Goal: Task Accomplishment & Management: Use online tool/utility

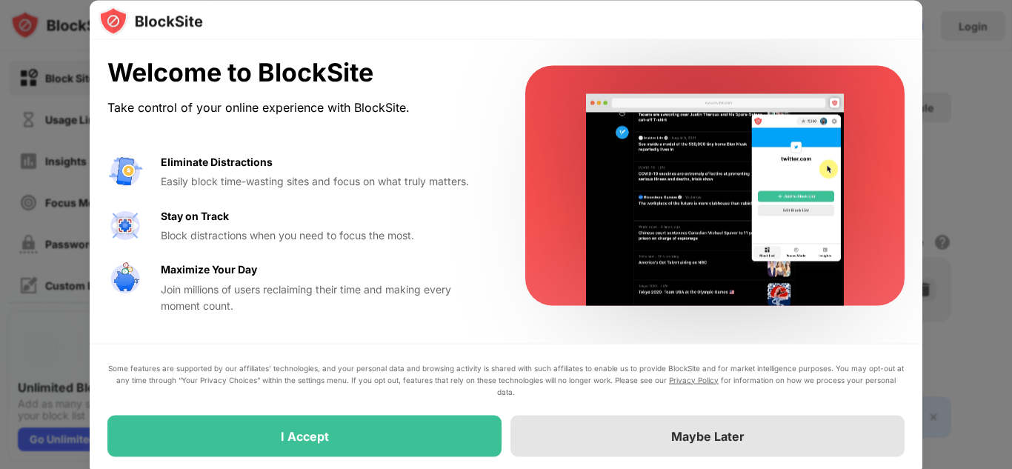
click at [717, 443] on div "Maybe Later" at bounding box center [707, 435] width 394 height 41
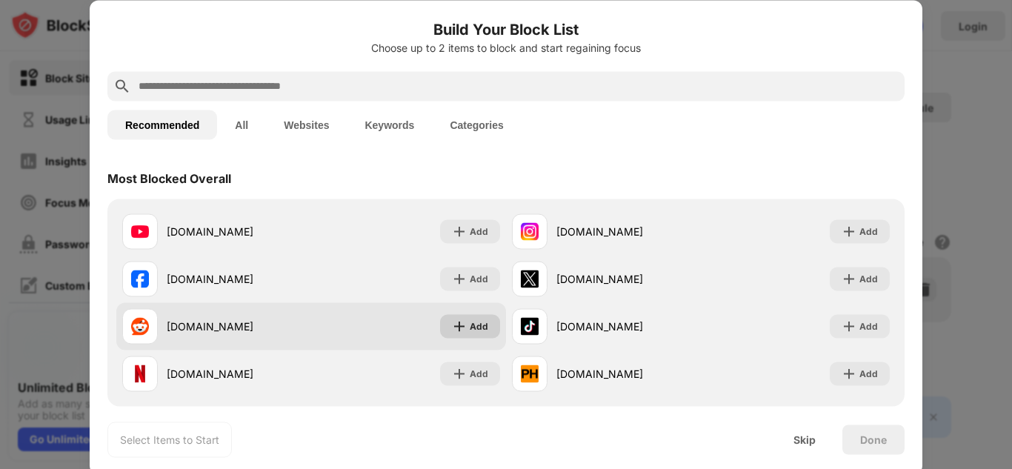
click at [476, 322] on div "Add" at bounding box center [479, 326] width 19 height 15
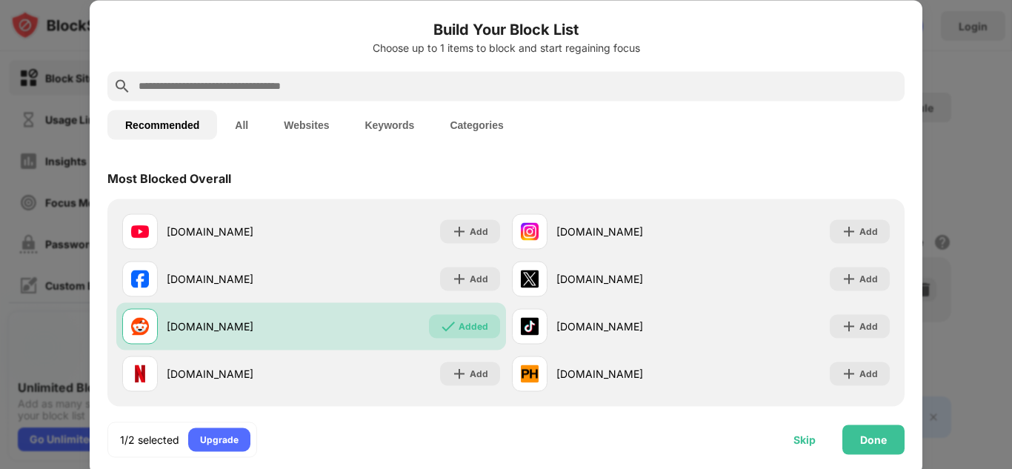
click at [806, 441] on div "Skip" at bounding box center [804, 439] width 22 height 12
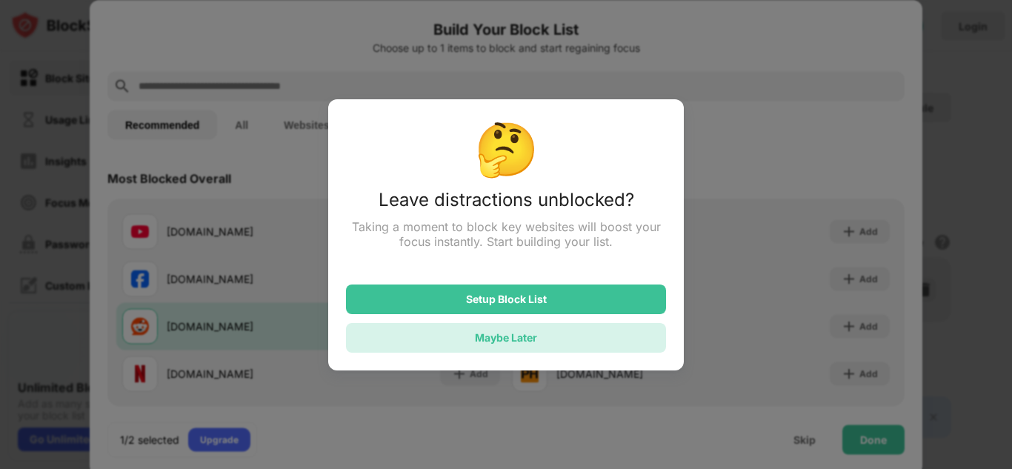
click at [556, 348] on div "Maybe Later" at bounding box center [506, 338] width 320 height 30
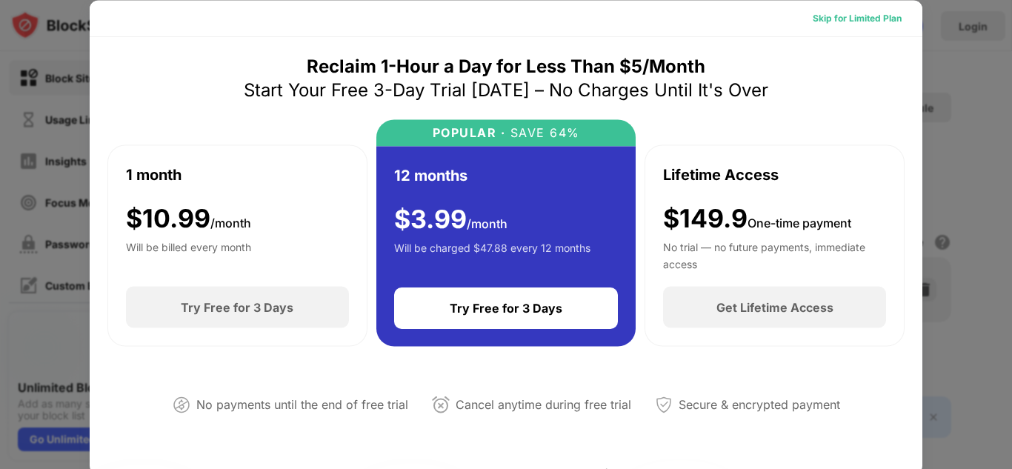
click at [878, 19] on div "Skip for Limited Plan" at bounding box center [857, 17] width 89 height 15
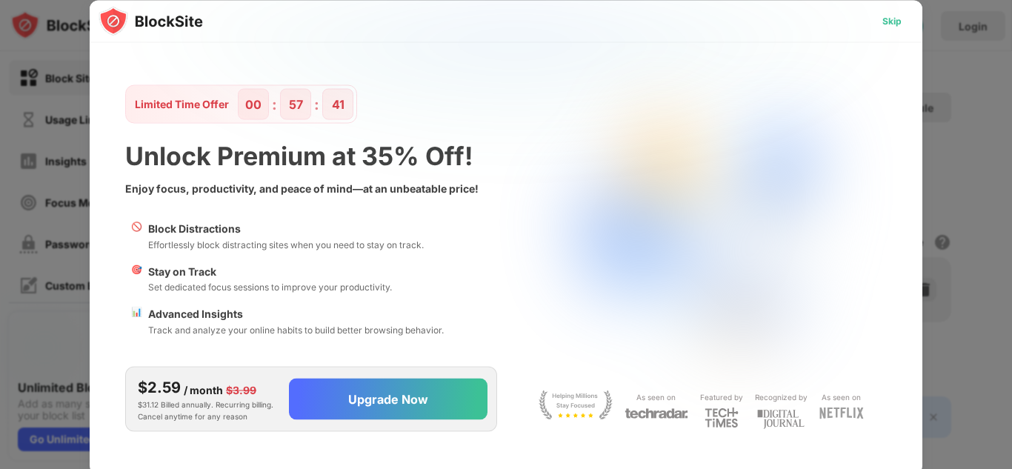
click at [889, 20] on div "Skip" at bounding box center [891, 20] width 19 height 15
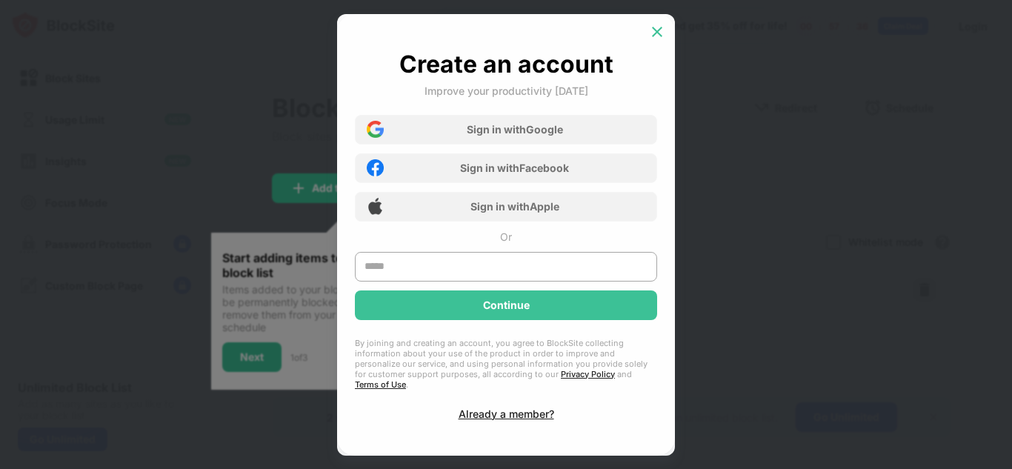
click at [659, 36] on img at bounding box center [657, 31] width 15 height 15
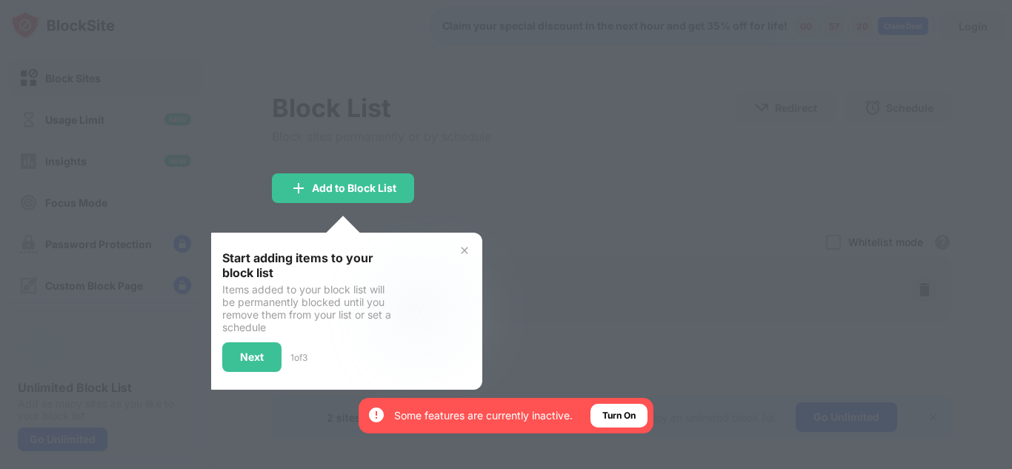
click at [464, 250] on img at bounding box center [465, 250] width 12 height 12
